Goal: Check status

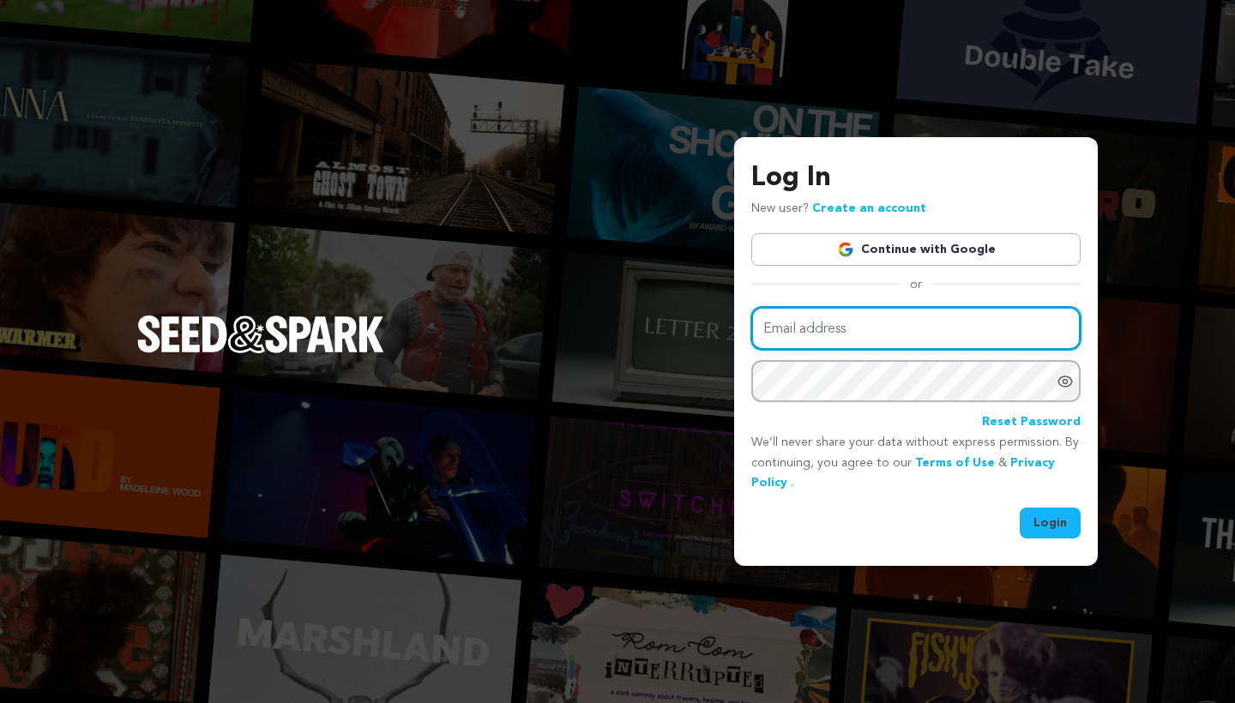
type input "kyledalsimer@gmail.com"
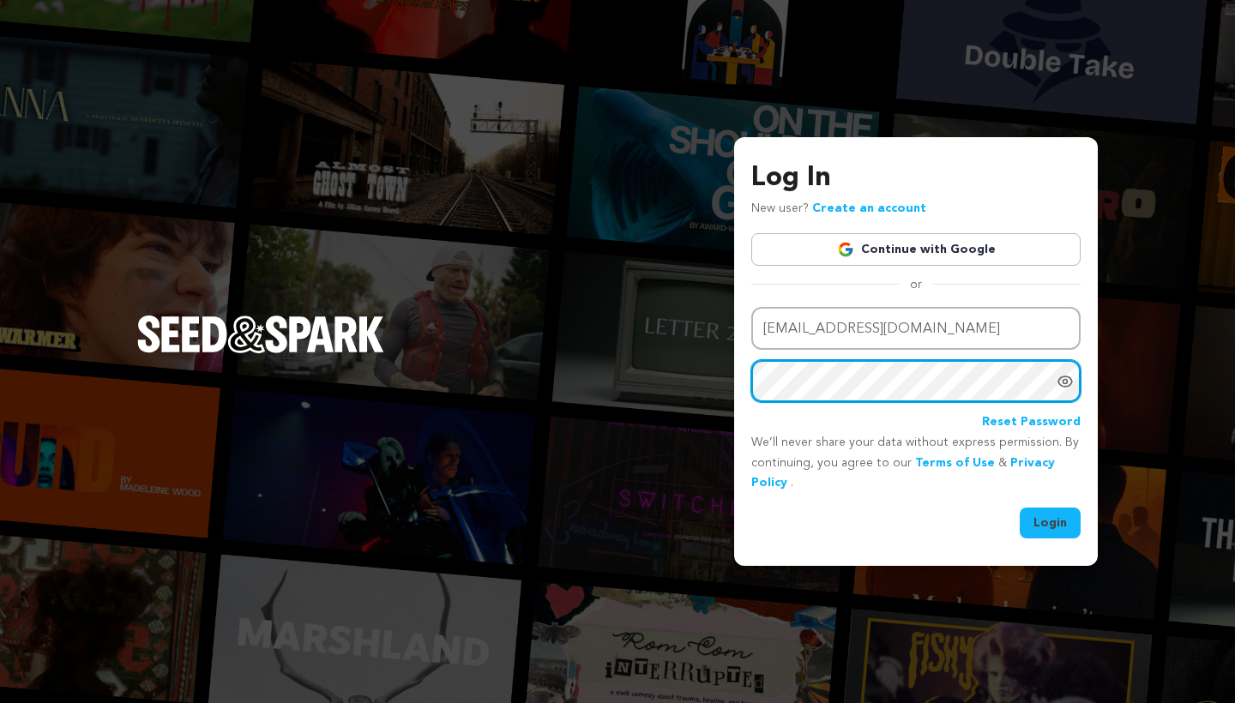
click at [1051, 521] on button "Login" at bounding box center [1050, 523] width 61 height 31
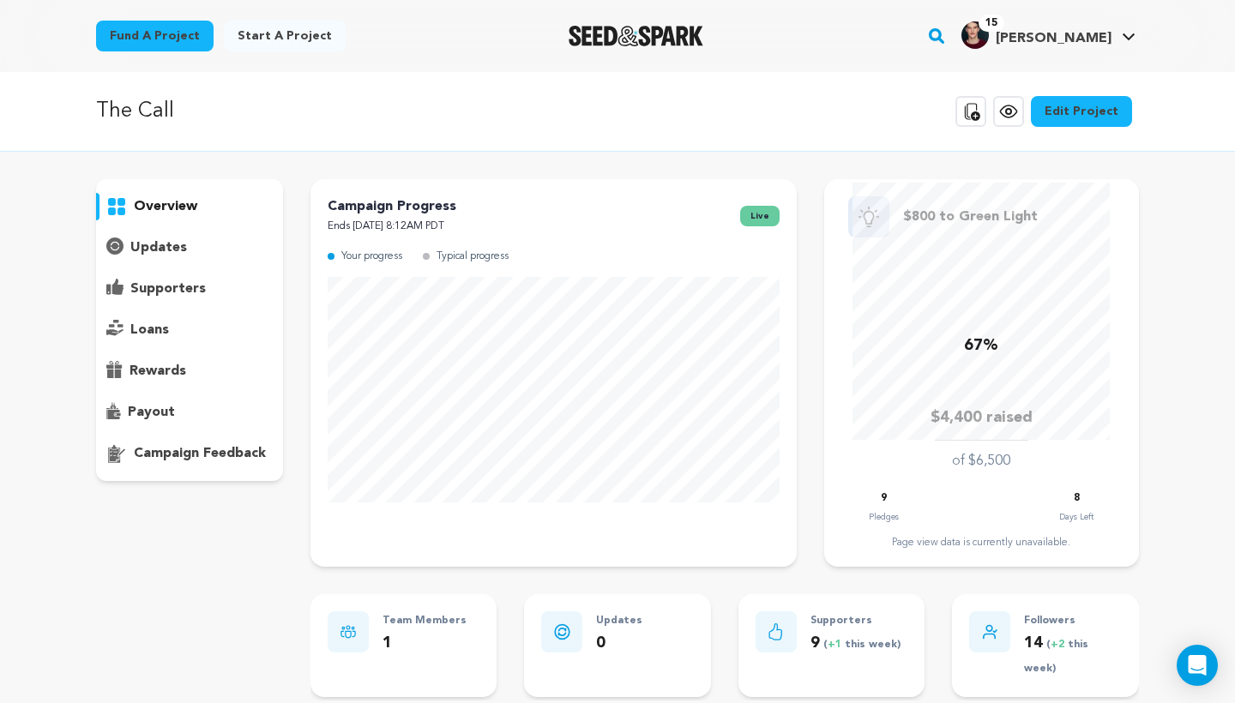
click at [154, 249] on p "updates" at bounding box center [158, 248] width 57 height 21
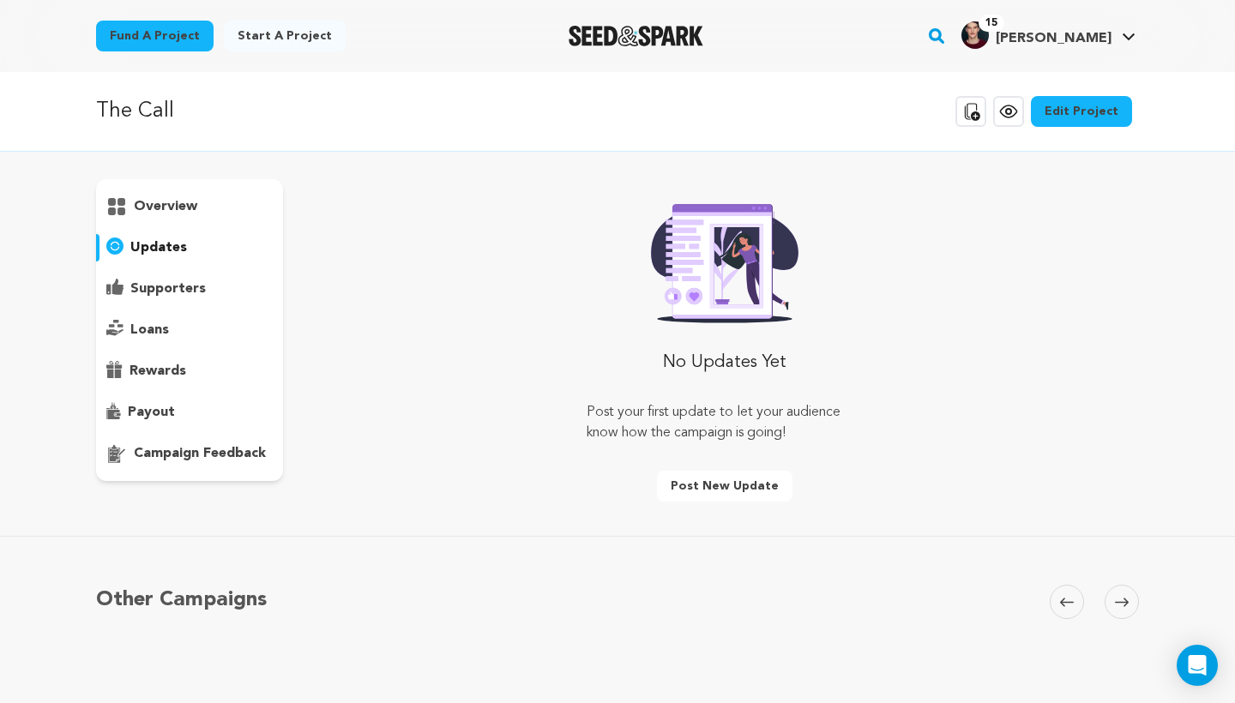
click at [166, 211] on p "overview" at bounding box center [165, 206] width 63 height 21
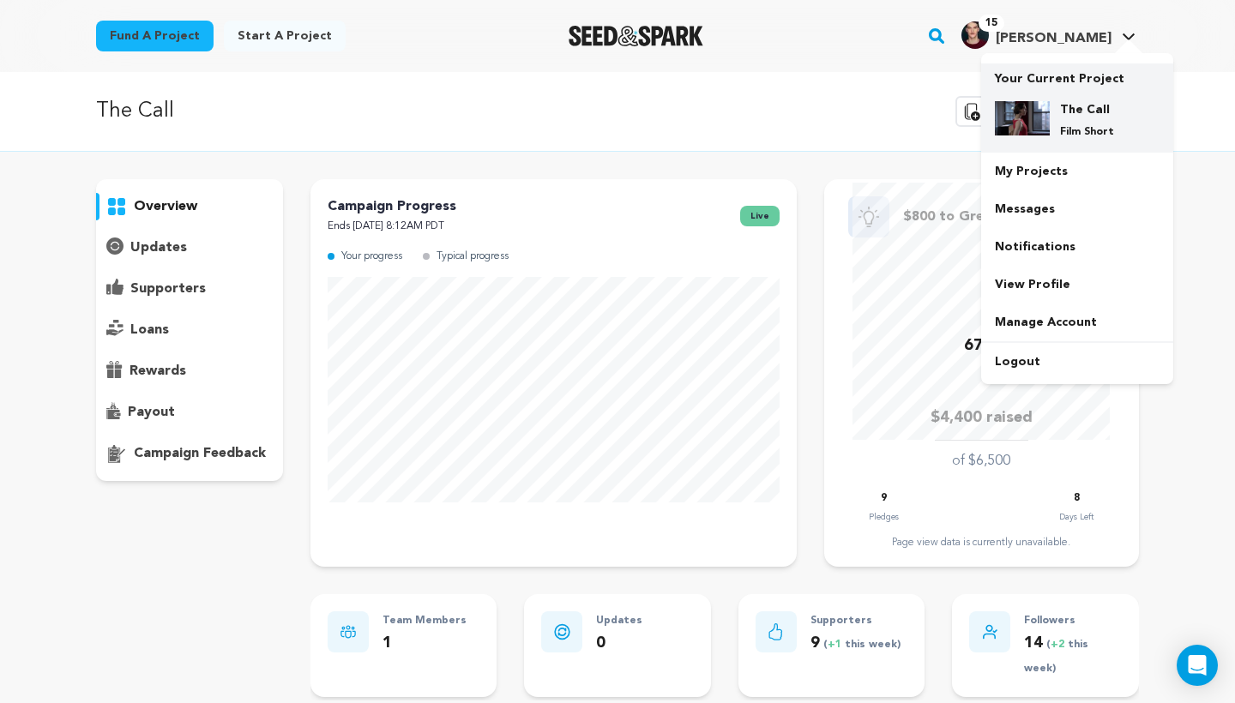
click at [1066, 124] on div "The Call Film Short" at bounding box center [1091, 120] width 82 height 38
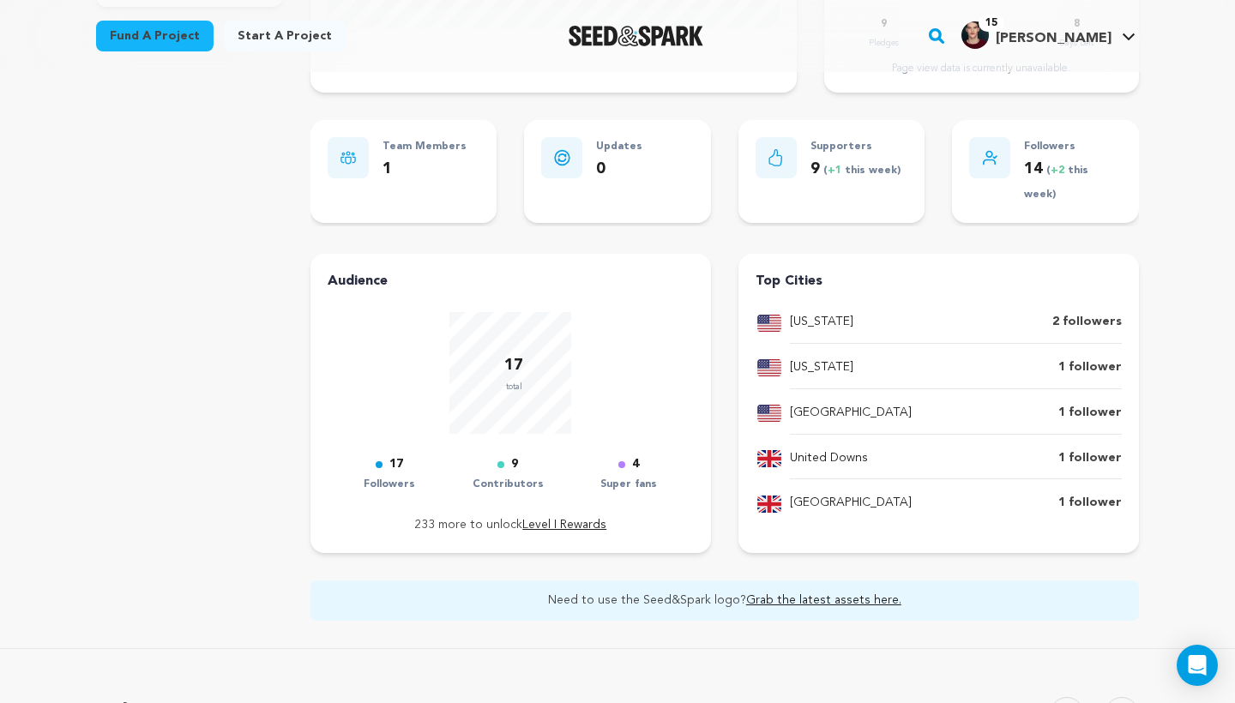
scroll to position [493, 0]
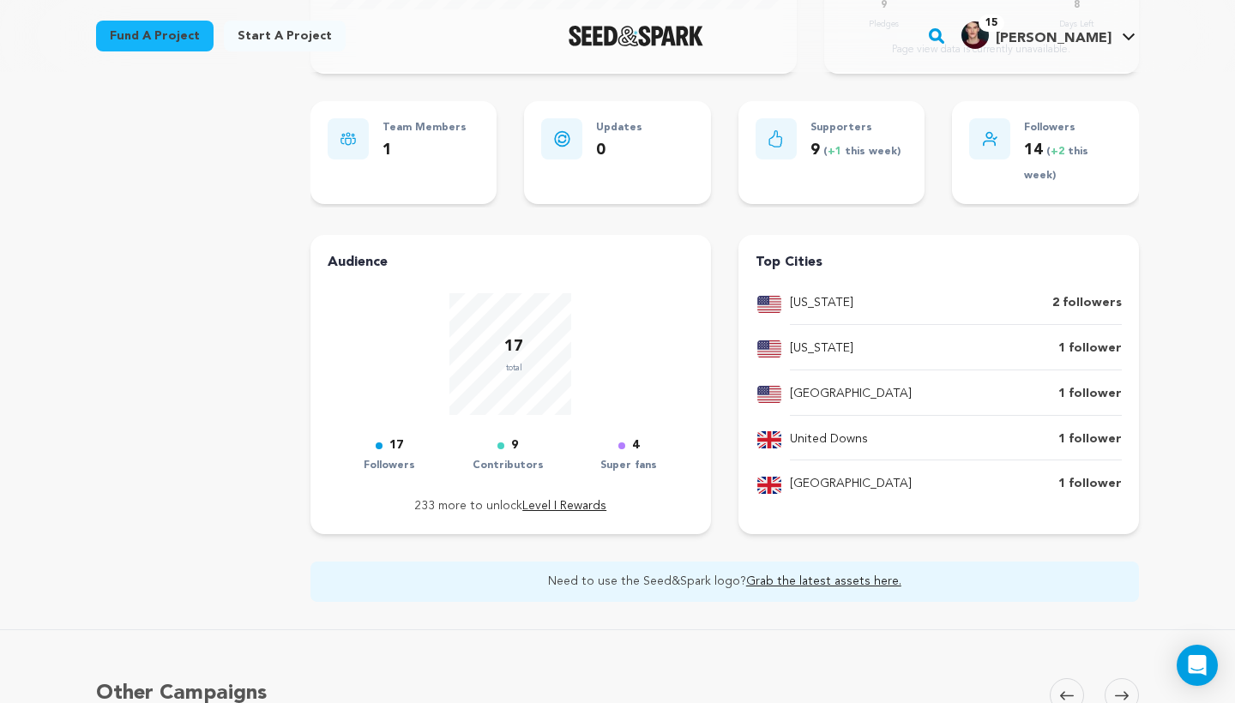
click at [632, 445] on div "4" at bounding box center [628, 446] width 57 height 21
click at [620, 447] on div "4" at bounding box center [628, 446] width 57 height 21
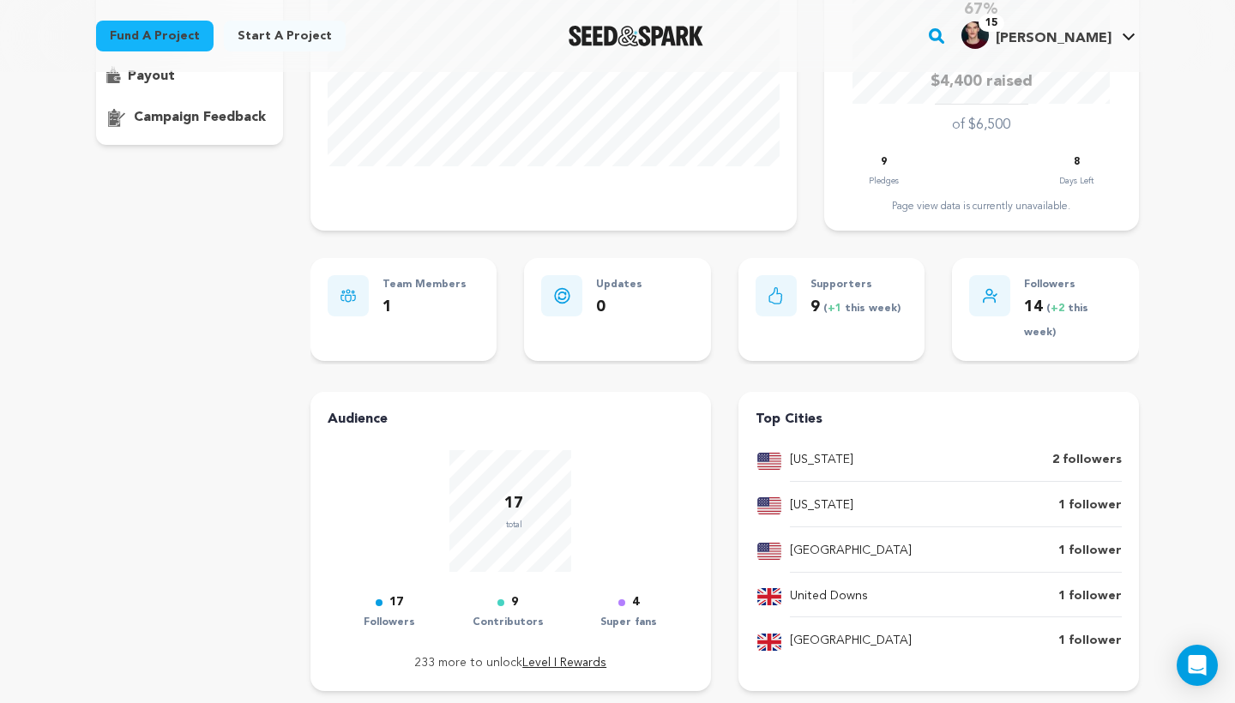
scroll to position [329, 0]
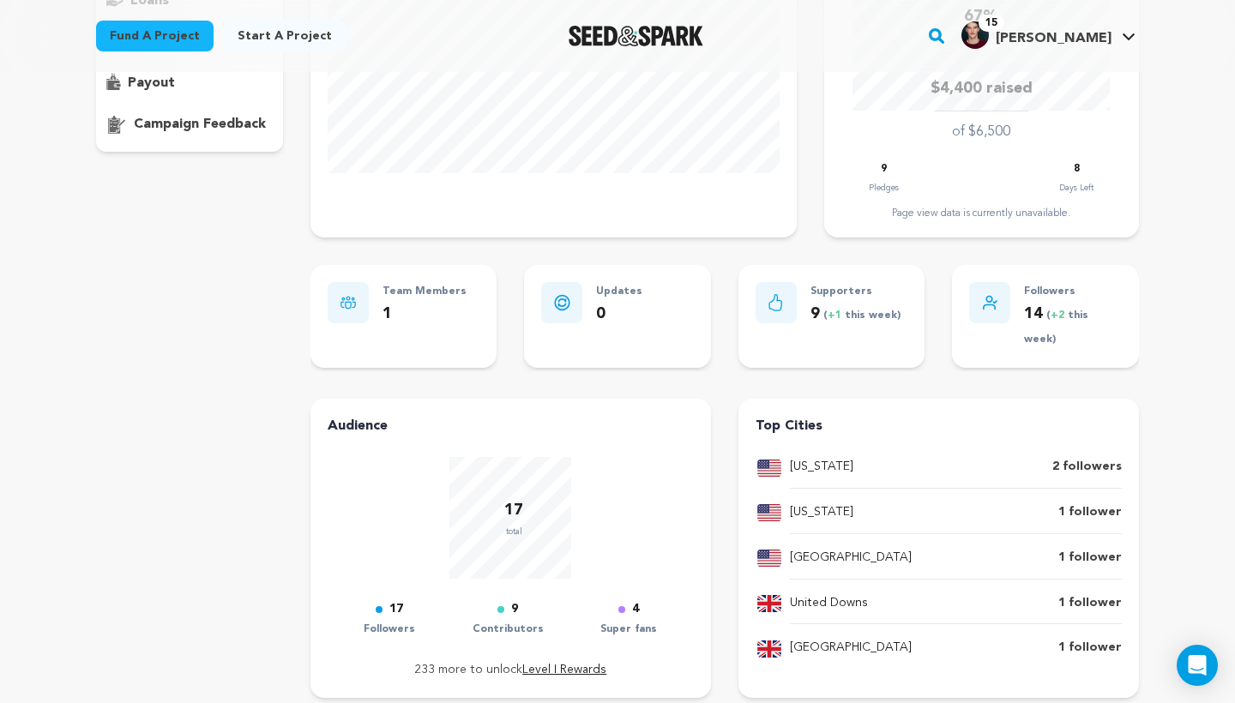
click at [405, 303] on p "1" at bounding box center [425, 314] width 84 height 25
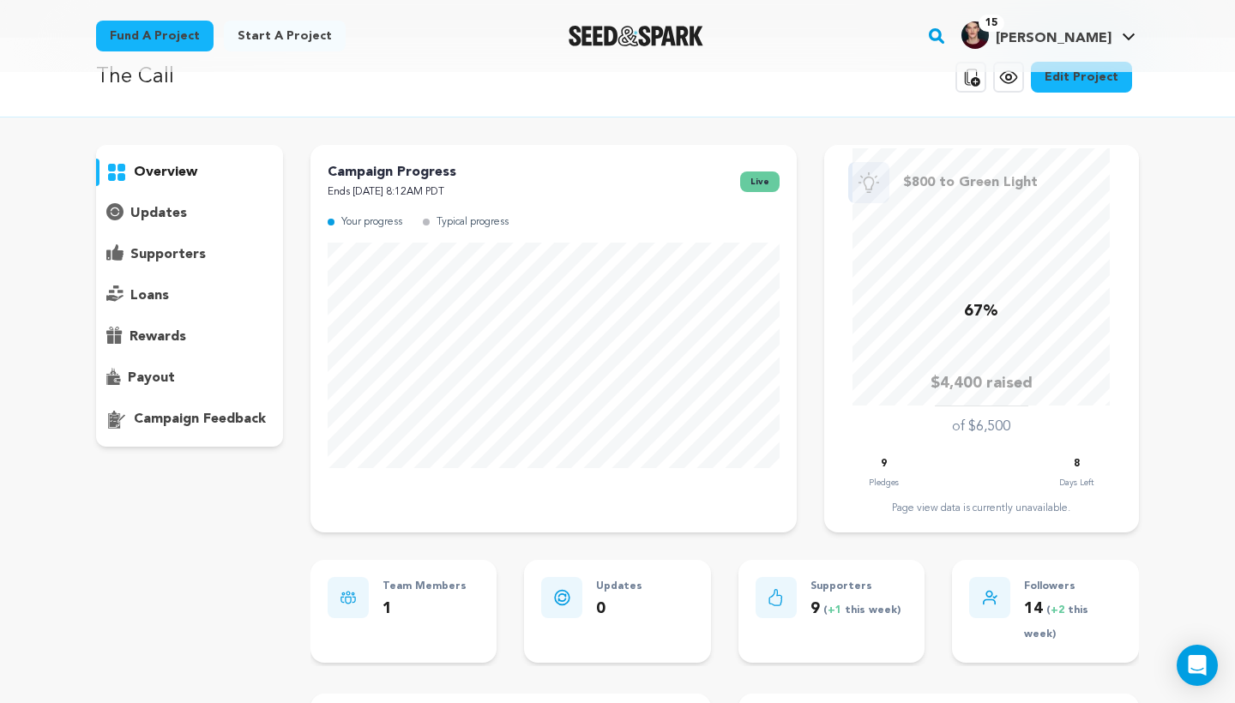
scroll to position [-3, 0]
